Goal: Task Accomplishment & Management: Complete application form

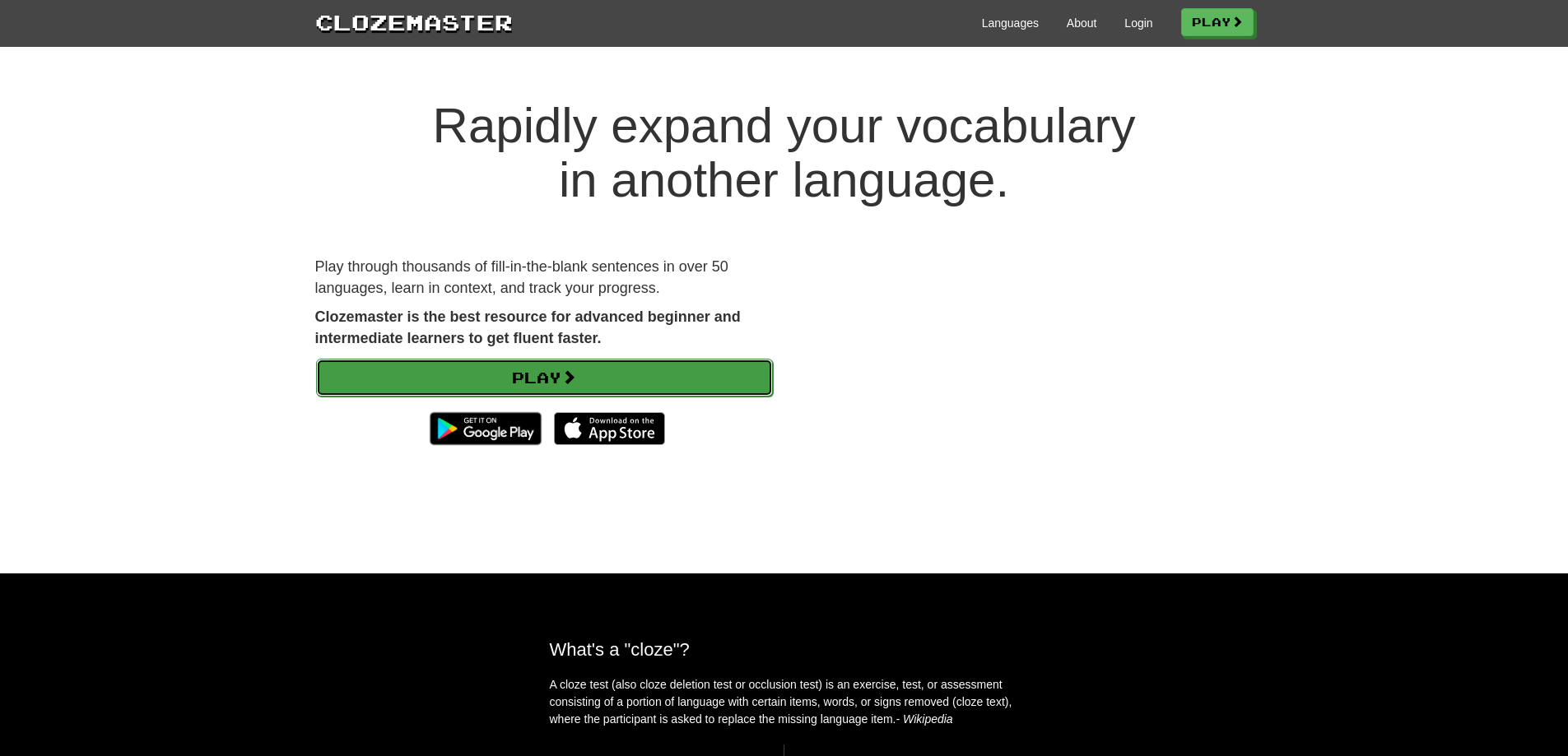
click at [638, 378] on link "Play" at bounding box center [544, 378] width 457 height 38
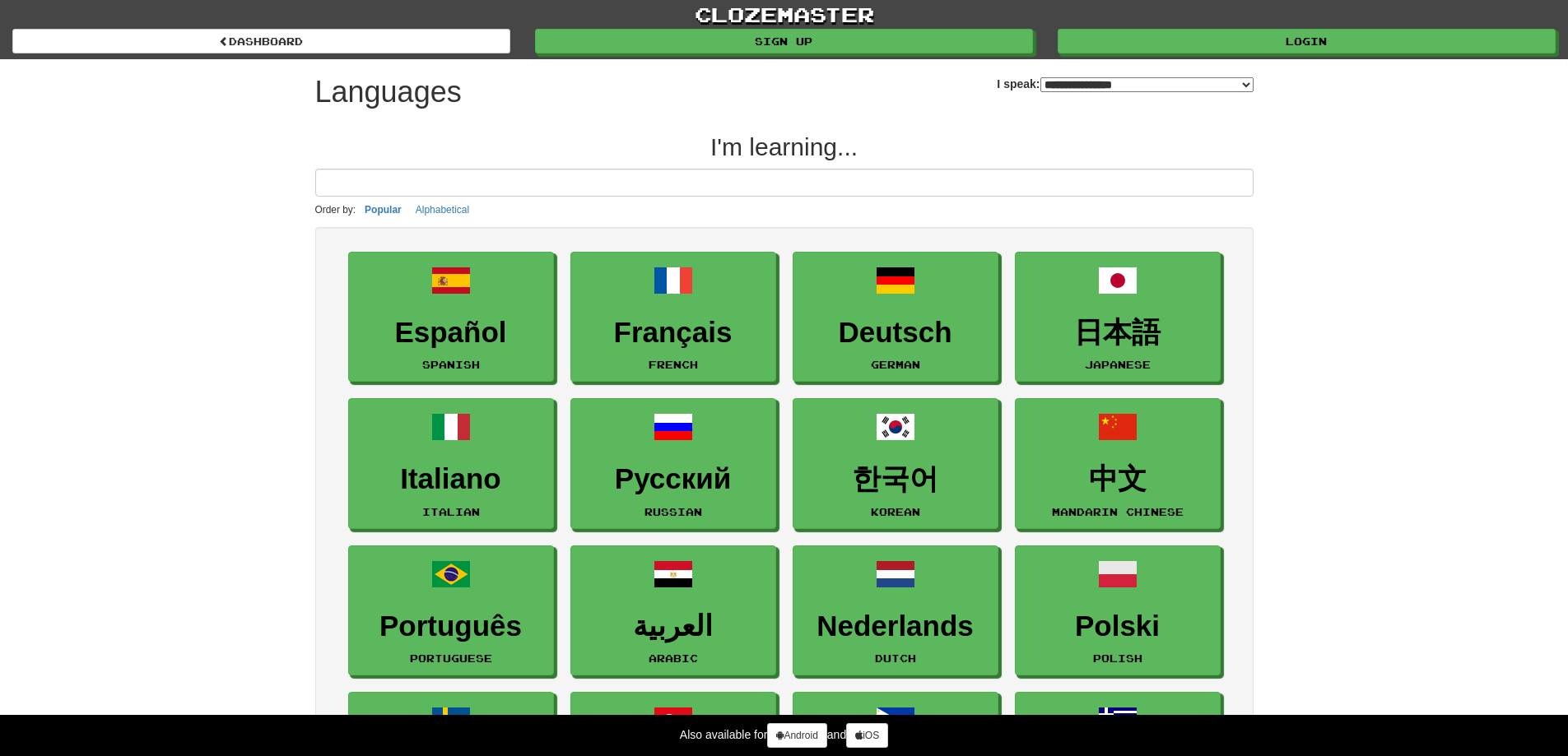
select select "*******"
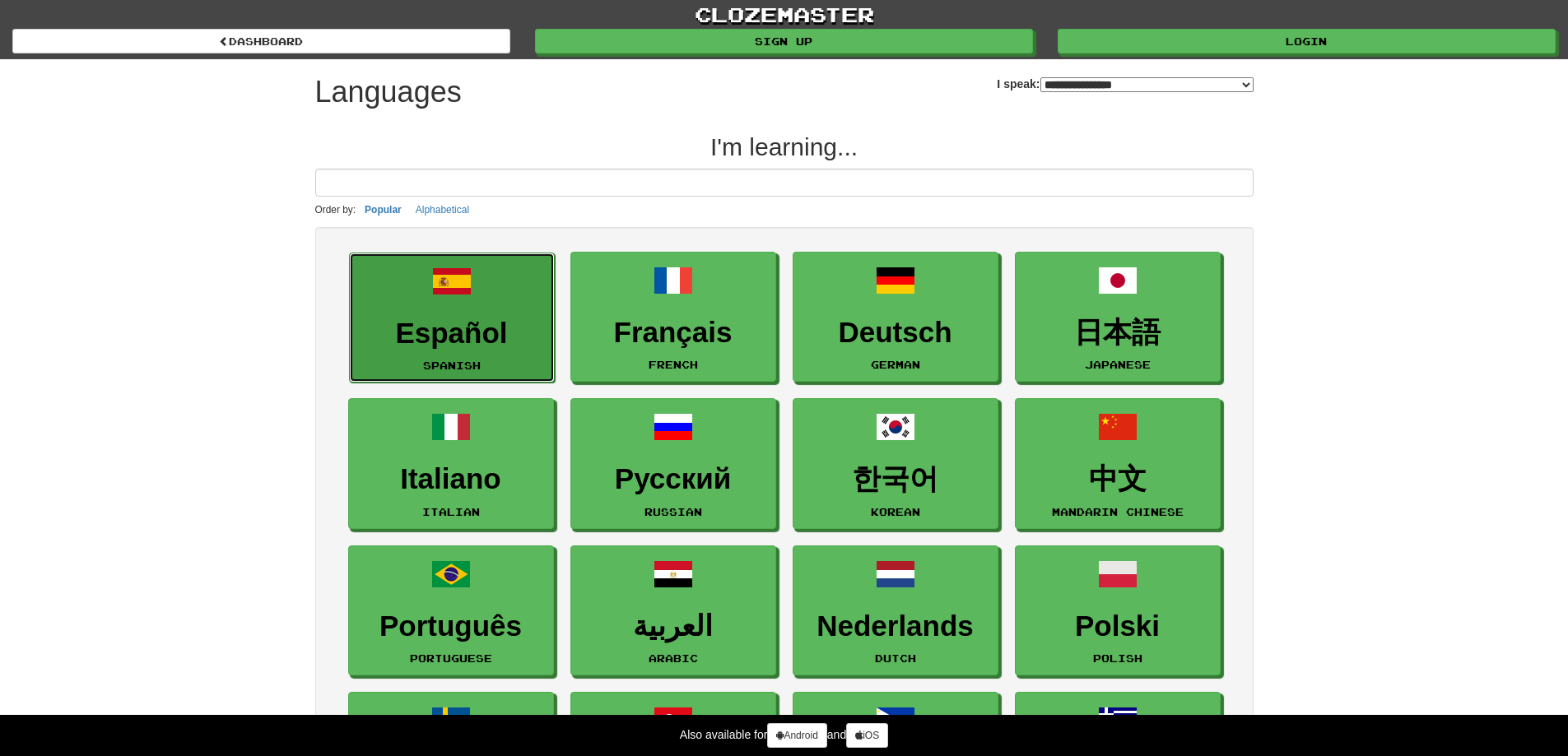
click at [498, 314] on link "Español Spanish" at bounding box center [452, 318] width 206 height 131
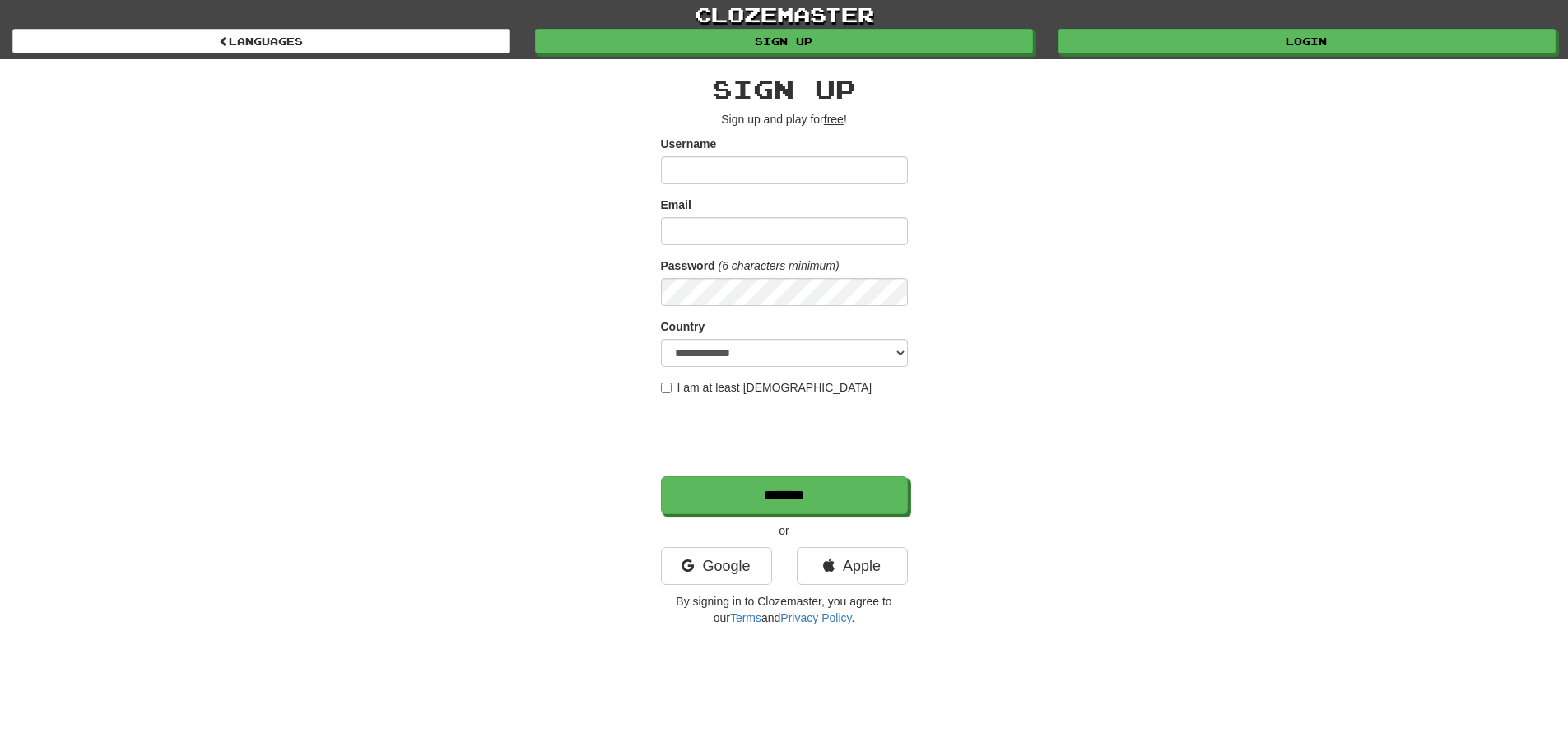
click at [823, 173] on input "Username" at bounding box center [784, 170] width 247 height 28
